Goal: Task Accomplishment & Management: Complete application form

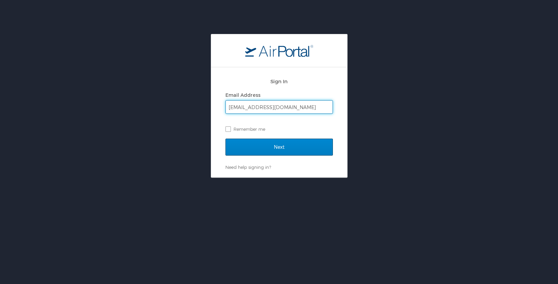
type input "summersr@uw.edu"
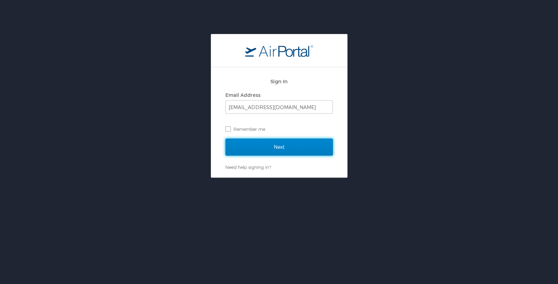
click at [282, 146] on input "Next" at bounding box center [278, 147] width 107 height 17
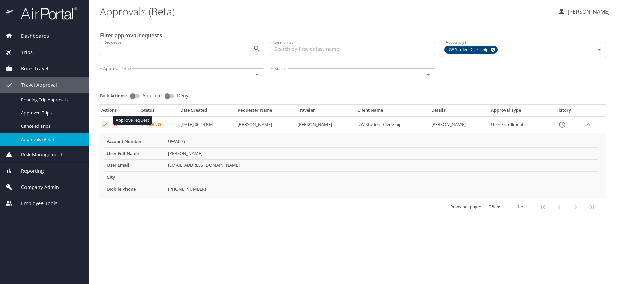
click at [104, 121] on icon "Approval table" at bounding box center [105, 124] width 6 height 6
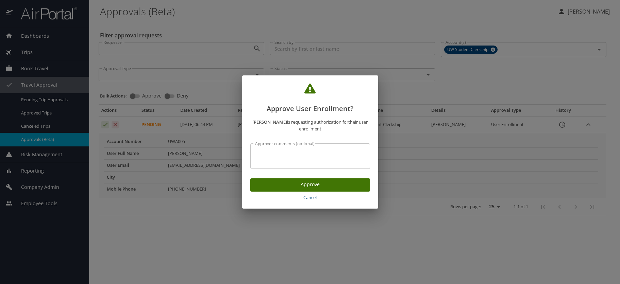
click at [345, 181] on span "Approve" at bounding box center [310, 185] width 109 height 9
